Goal: Information Seeking & Learning: Learn about a topic

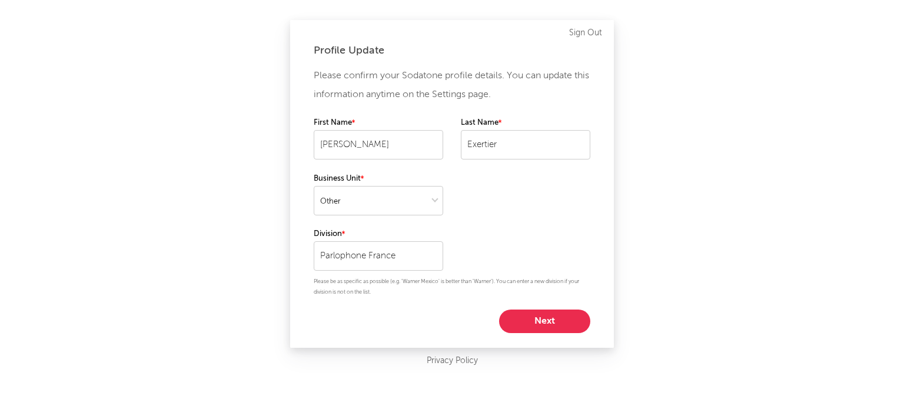
select select "other"
click at [412, 201] on select at bounding box center [379, 200] width 130 height 29
click at [314, 186] on select at bounding box center [379, 200] width 130 height 29
click at [552, 320] on button "Next" at bounding box center [544, 322] width 91 height 24
select select "marketing"
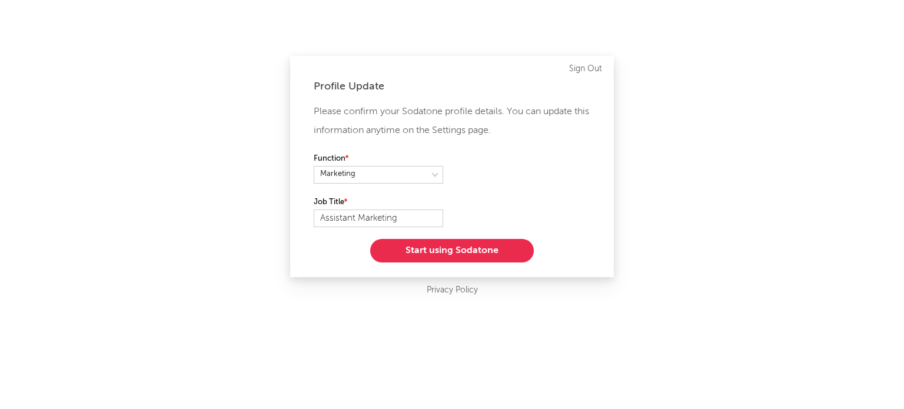
click at [432, 249] on button "Start using Sodatone" at bounding box center [452, 251] width 164 height 24
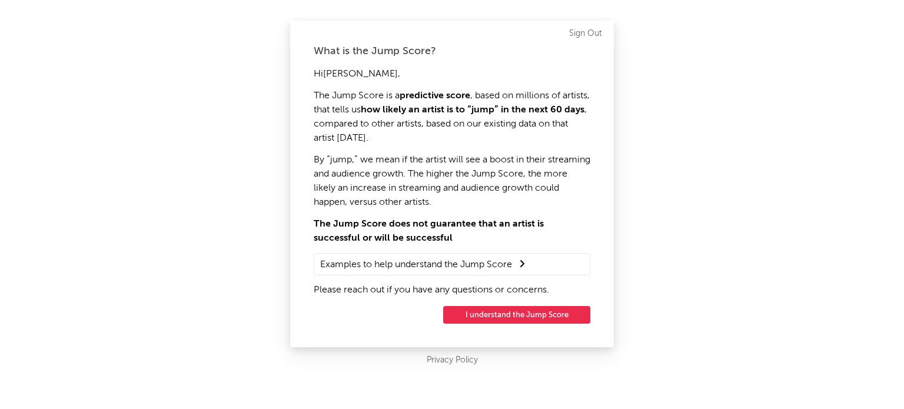
click at [532, 308] on button "I understand the Jump Score" at bounding box center [516, 315] width 147 height 18
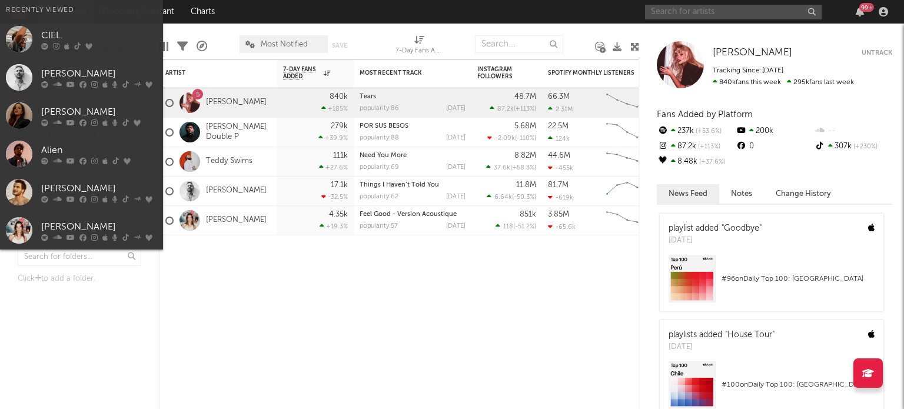
click at [692, 9] on input "text" at bounding box center [733, 12] width 177 height 15
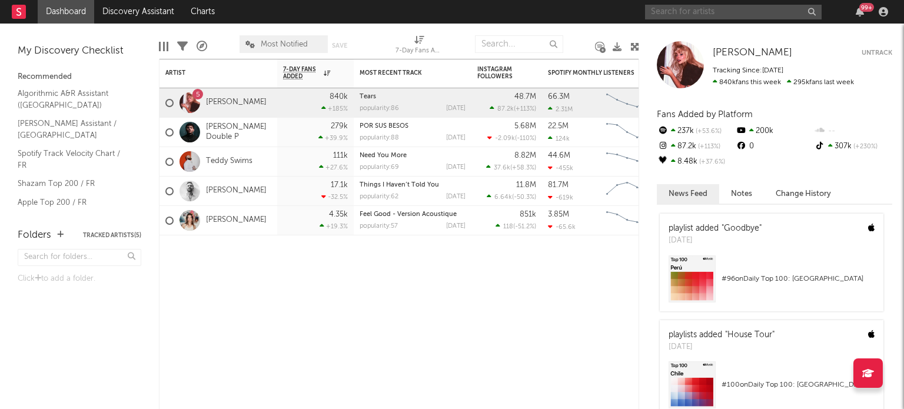
click at [728, 6] on input "text" at bounding box center [733, 12] width 177 height 15
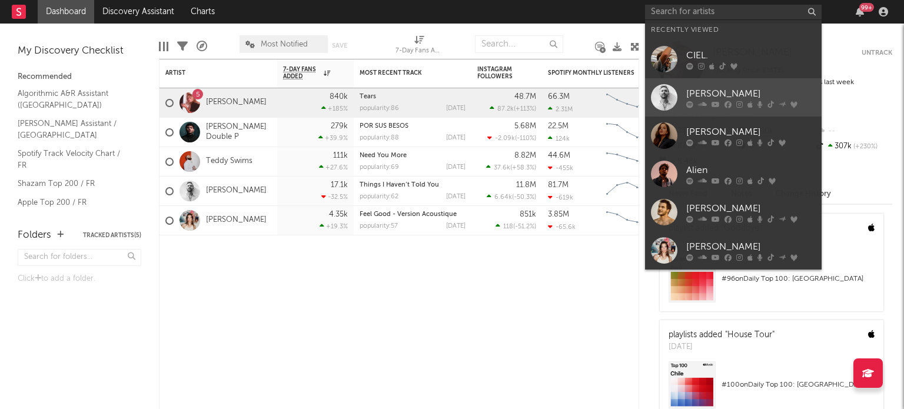
click at [721, 92] on div "[PERSON_NAME]" at bounding box center [751, 94] width 130 height 14
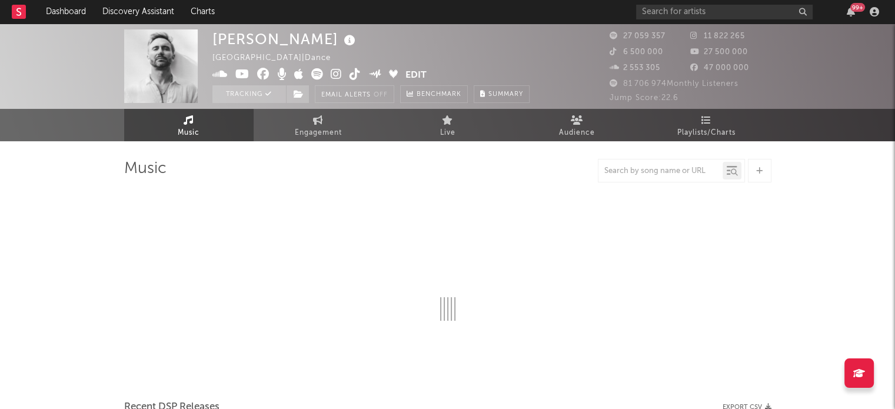
select select "6m"
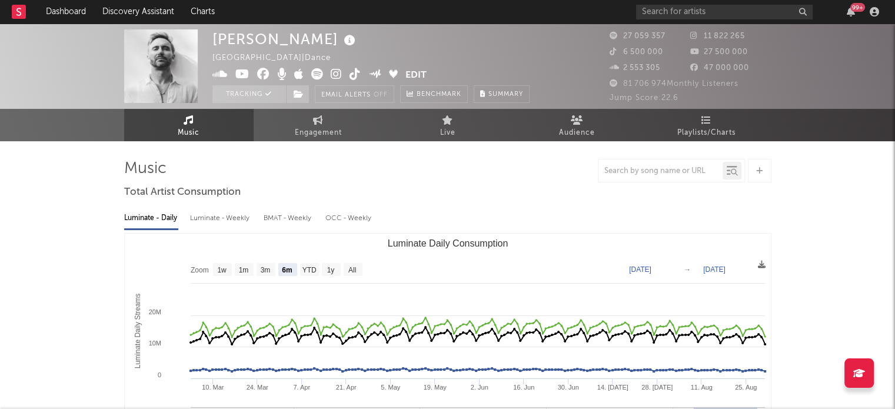
click at [333, 75] on icon at bounding box center [336, 74] width 11 height 12
click at [297, 128] on span "Engagement" at bounding box center [318, 133] width 47 height 14
select select "1w"
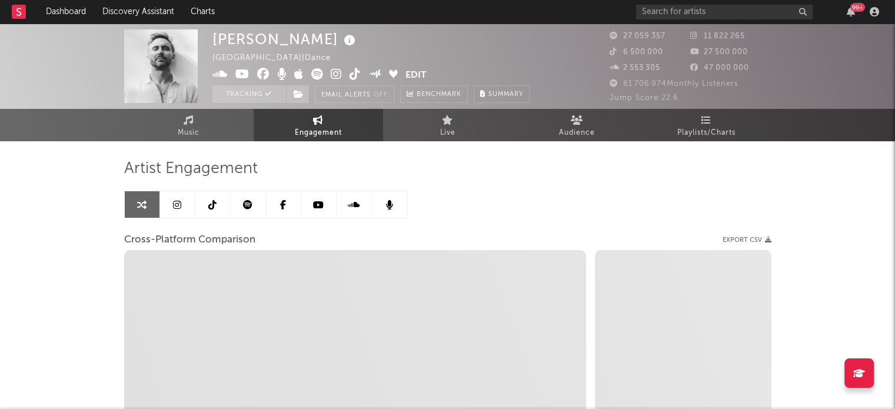
click at [174, 200] on icon at bounding box center [177, 204] width 8 height 9
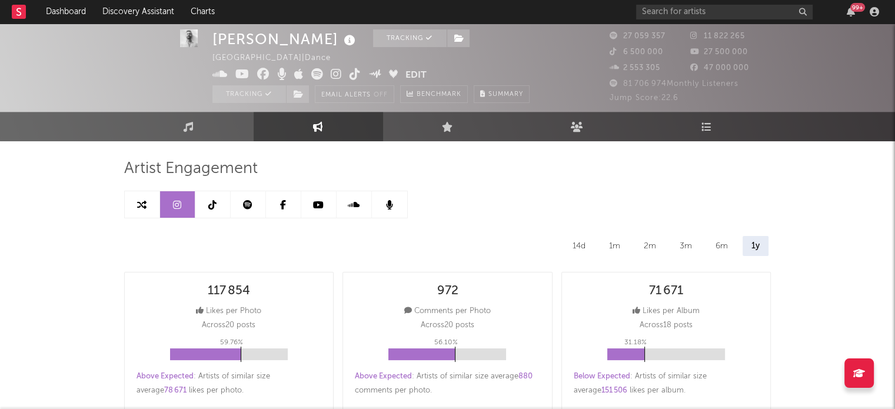
scroll to position [59, 0]
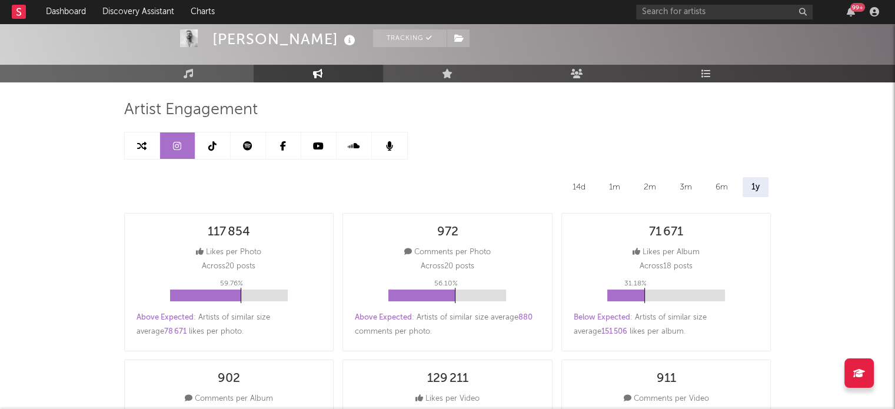
select select "6m"
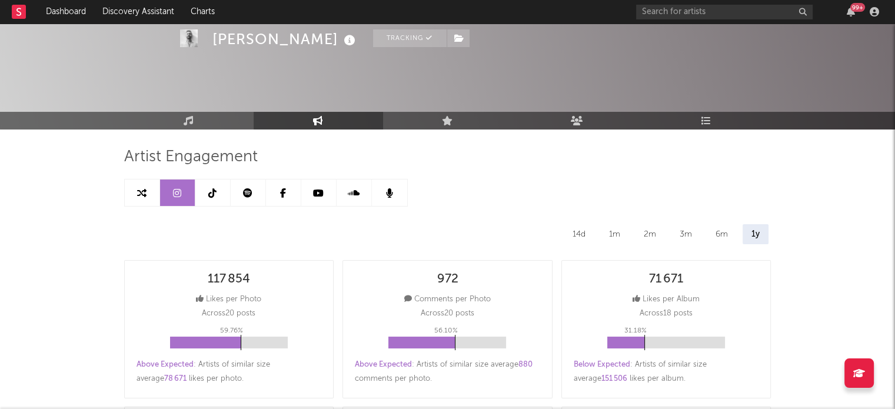
scroll to position [0, 0]
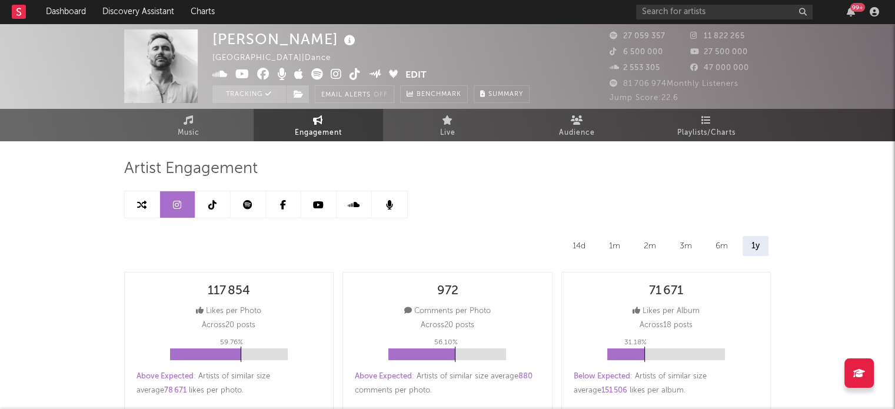
click at [249, 205] on icon at bounding box center [247, 204] width 9 height 9
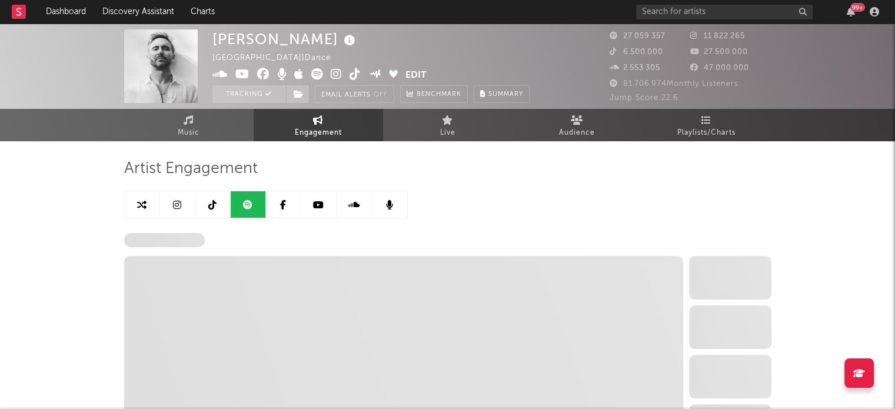
select select "6m"
select select "1w"
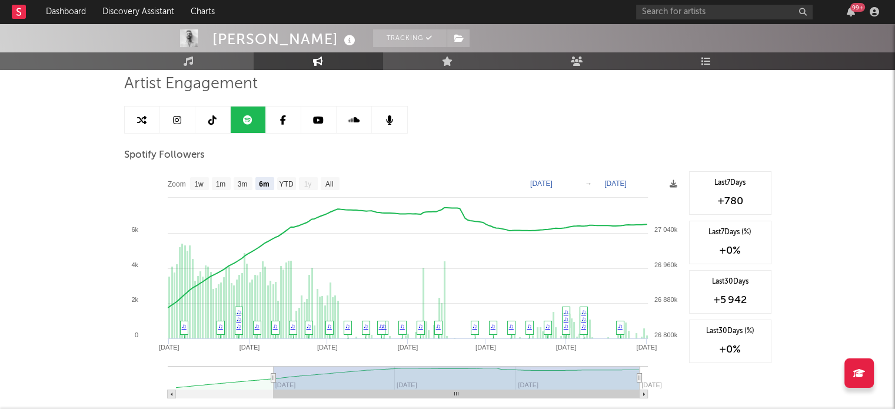
scroll to position [118, 0]
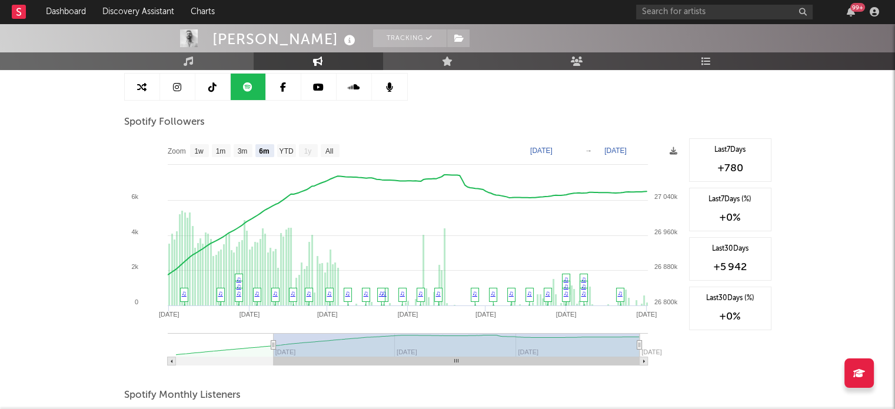
click at [177, 92] on link at bounding box center [177, 87] width 35 height 26
select select "6m"
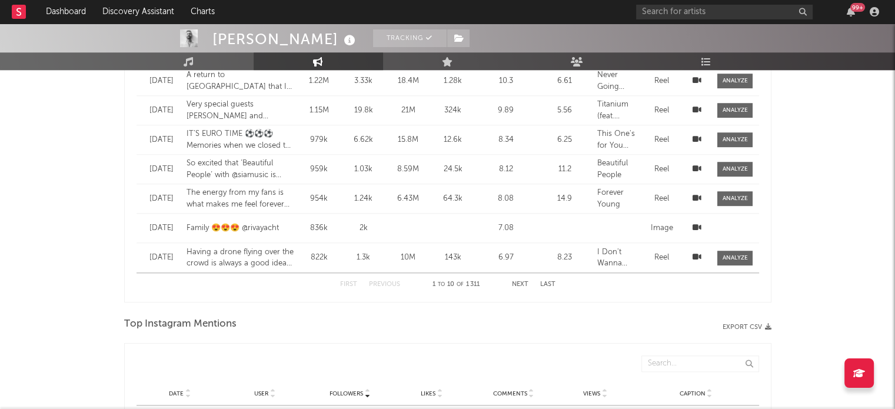
scroll to position [942, 0]
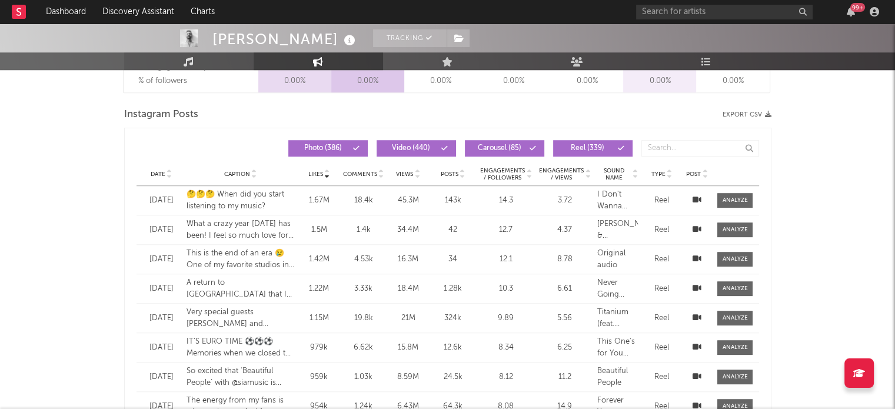
click at [215, 67] on link "Music" at bounding box center [189, 61] width 130 height 18
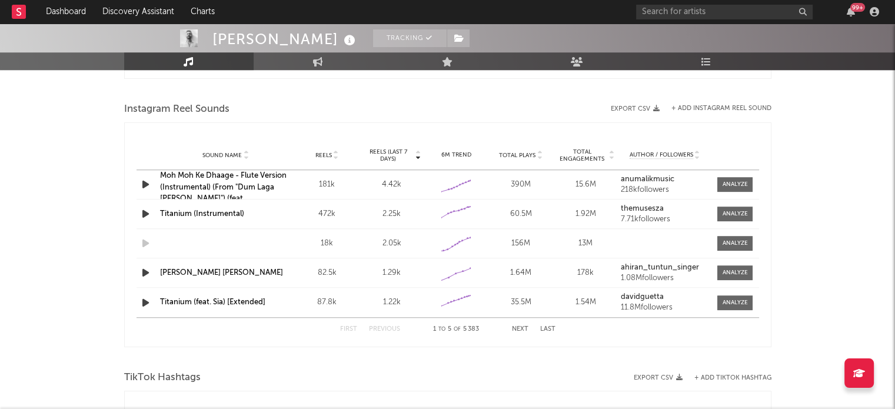
select select "6m"
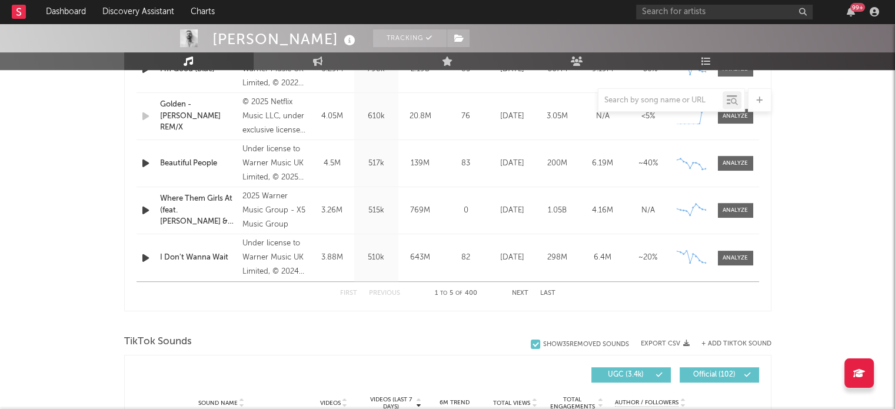
scroll to position [471, 0]
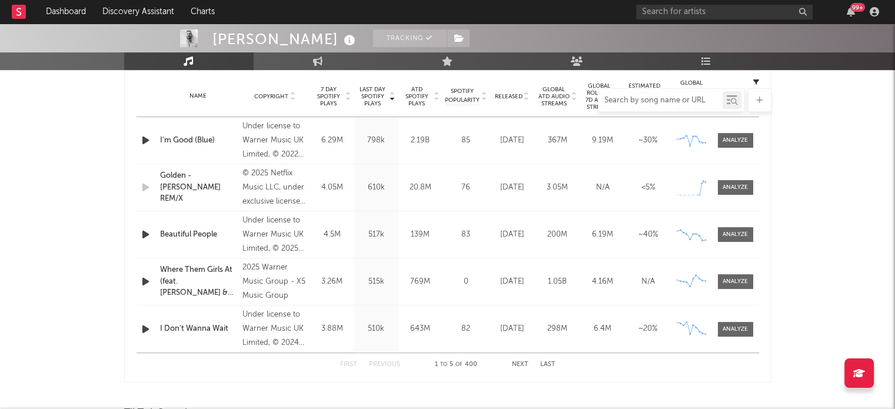
click at [653, 96] on input "text" at bounding box center [661, 100] width 124 height 9
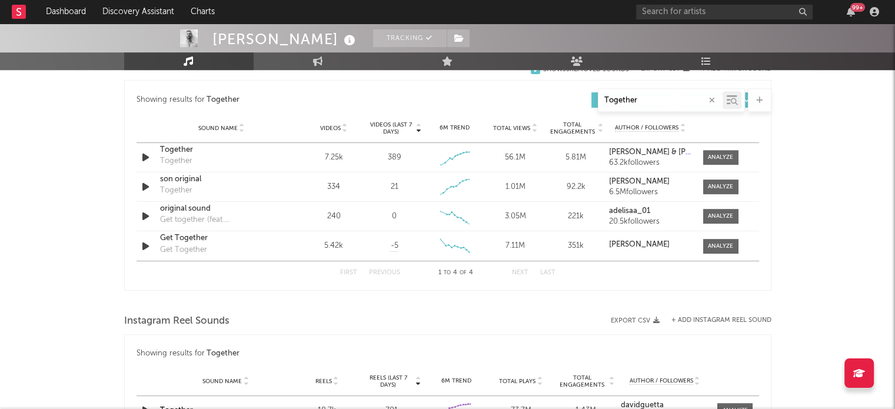
scroll to position [1001, 0]
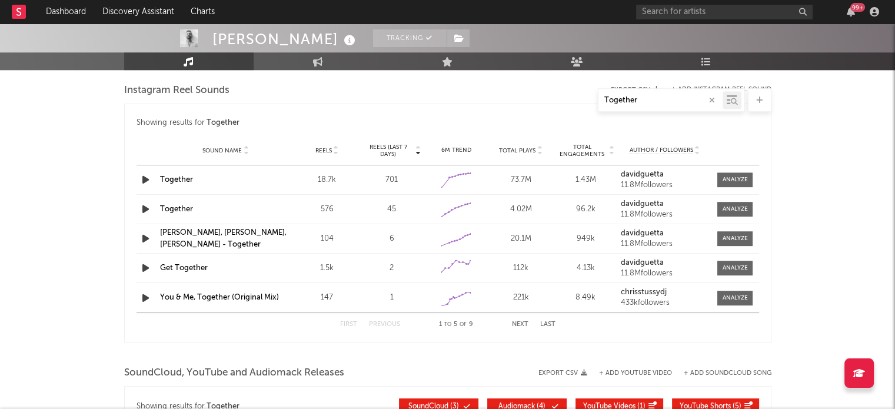
type input "Together"
click at [326, 180] on div "18.7k" at bounding box center [327, 180] width 59 height 12
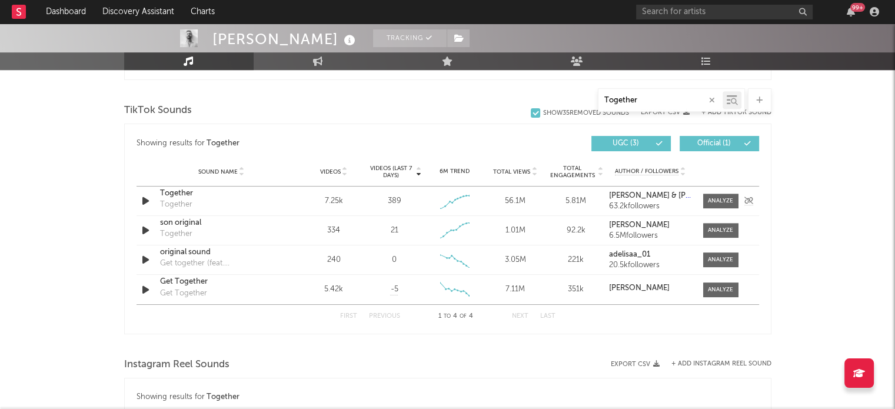
scroll to position [706, 0]
